Goal: Task Accomplishment & Management: Manage account settings

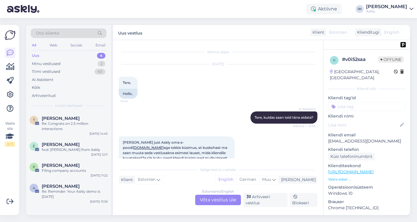
scroll to position [558, 0]
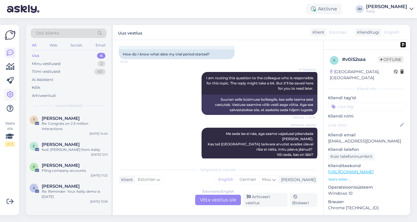
click at [11, 91] on icon at bounding box center [10, 94] width 7 height 7
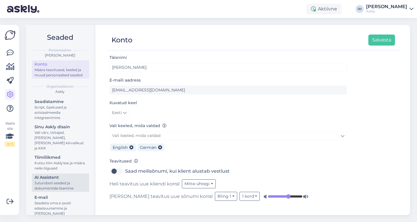
click at [54, 180] on div "AI Assistent" at bounding box center [60, 177] width 52 height 6
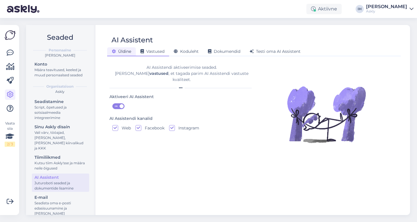
click at [154, 51] on span "Vastused" at bounding box center [152, 51] width 24 height 5
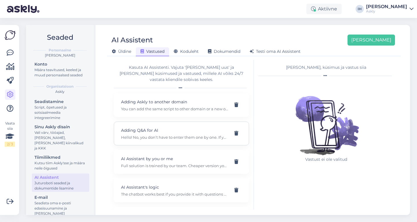
click at [144, 134] on p "Hello! No, you don’t have to enter them one by one. If you have a document or f…" at bounding box center [174, 136] width 107 height 5
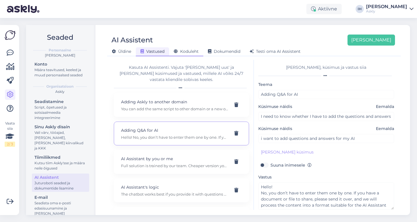
click at [186, 54] on span "Koduleht" at bounding box center [186, 51] width 25 height 5
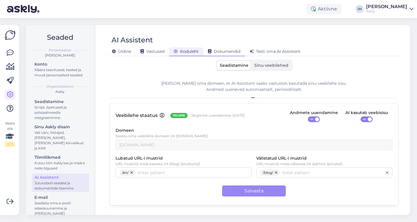
click at [235, 50] on span "Dokumendid" at bounding box center [224, 51] width 32 height 5
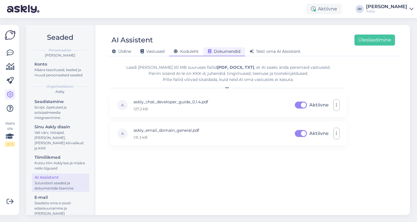
click at [185, 50] on span "Koduleht" at bounding box center [186, 51] width 25 height 5
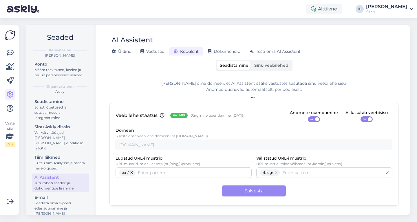
click at [231, 52] on span "Dokumendid" at bounding box center [224, 51] width 32 height 5
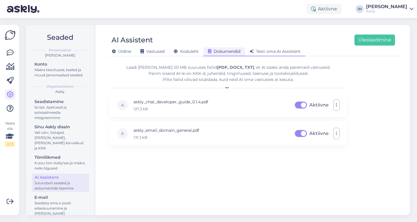
click at [276, 52] on span "Testi oma AI Assistent" at bounding box center [275, 51] width 51 height 5
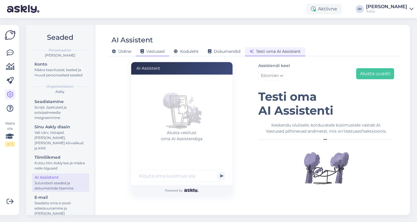
click at [153, 50] on span "Vastused" at bounding box center [152, 51] width 24 height 5
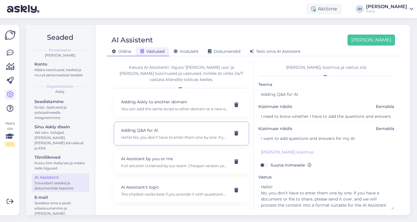
click at [122, 51] on span "Üldine" at bounding box center [121, 51] width 19 height 5
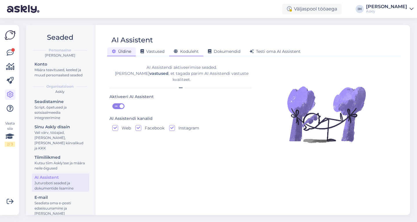
click at [196, 54] on div "Koduleht" at bounding box center [186, 51] width 34 height 9
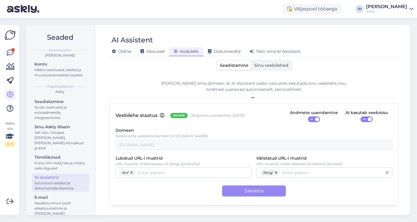
click at [275, 65] on span "Sinu veebilehed" at bounding box center [271, 65] width 34 height 5
click at [251, 61] on input "Sinu veebilehed" at bounding box center [251, 61] width 0 height 0
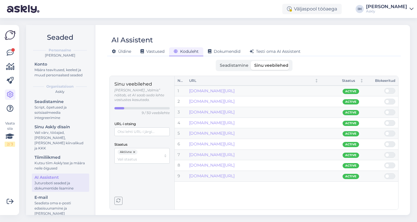
click at [235, 65] on span "Seadistamine" at bounding box center [234, 65] width 29 height 5
click at [217, 61] on input "Seadistamine" at bounding box center [217, 61] width 0 height 0
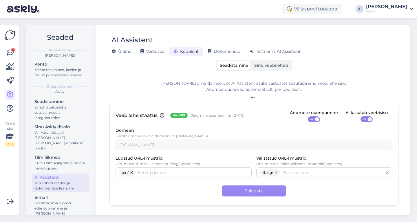
click at [225, 50] on span "Dokumendid" at bounding box center [224, 51] width 32 height 5
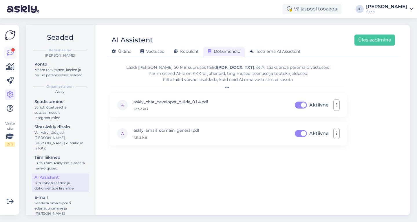
click at [12, 53] on icon at bounding box center [10, 52] width 7 height 7
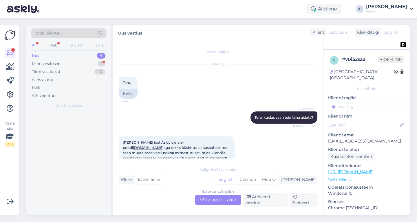
scroll to position [558, 0]
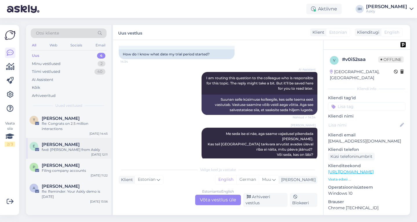
click at [81, 147] on div "fwd: [PERSON_NAME] from Askly" at bounding box center [75, 149] width 66 height 5
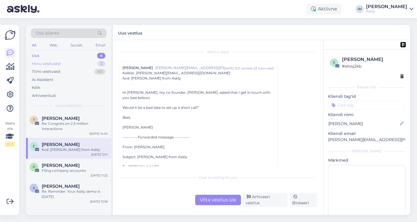
click at [83, 63] on div "Minu vestlused 2" at bounding box center [69, 64] width 76 height 8
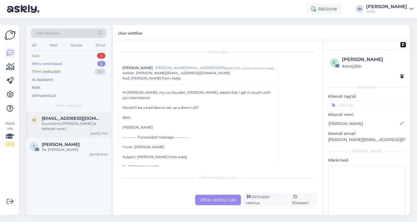
click at [77, 125] on div "Suunasime Sandrale ja helistab varsti." at bounding box center [75, 126] width 66 height 10
